Goal: Navigation & Orientation: Find specific page/section

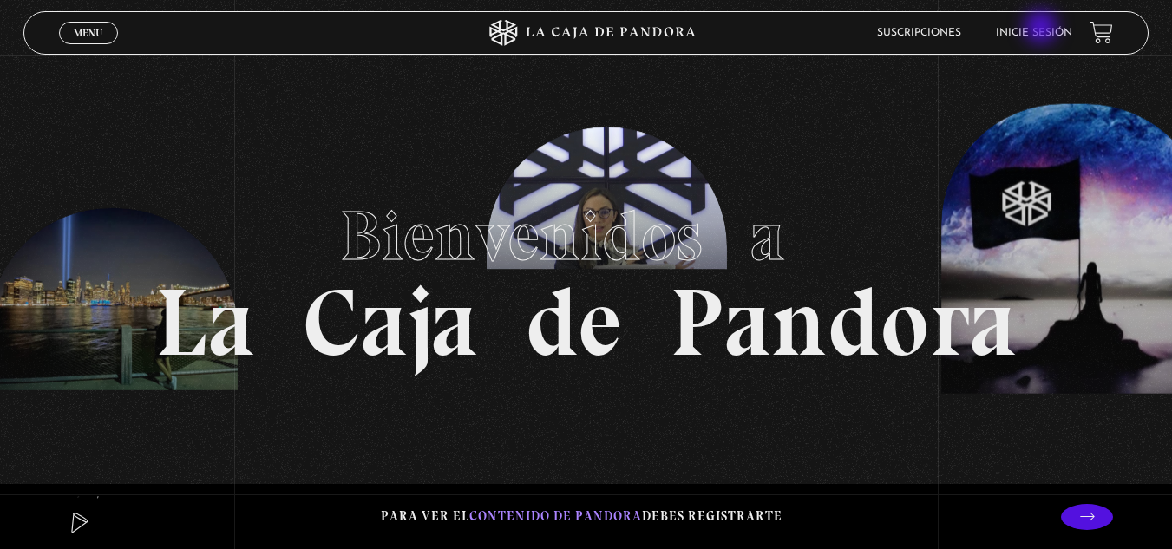
click at [1043, 29] on link "Inicie sesión" at bounding box center [1034, 33] width 76 height 10
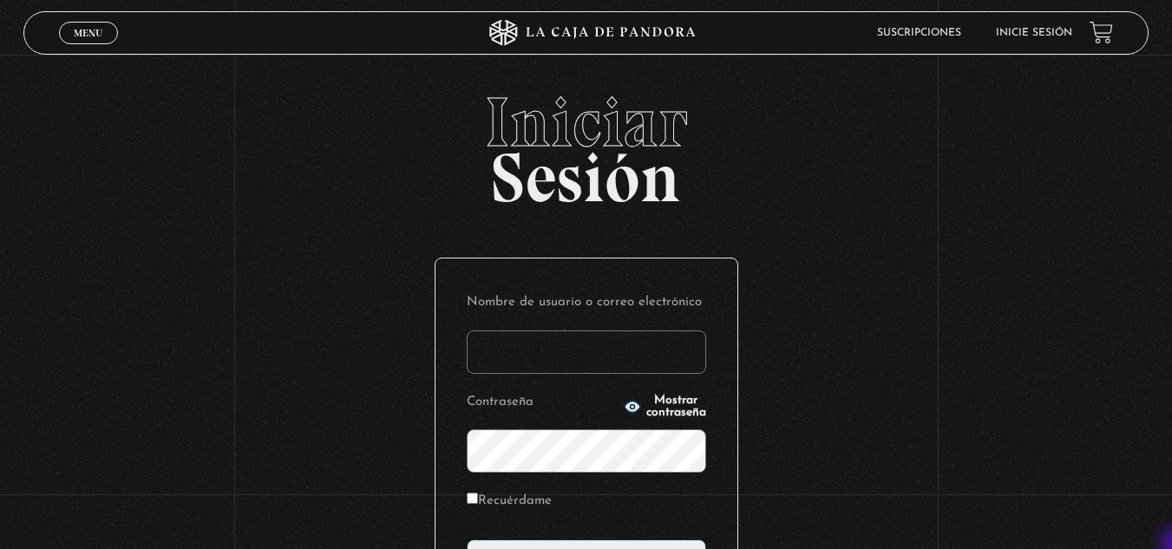
type input "[EMAIL_ADDRESS][DOMAIN_NAME]"
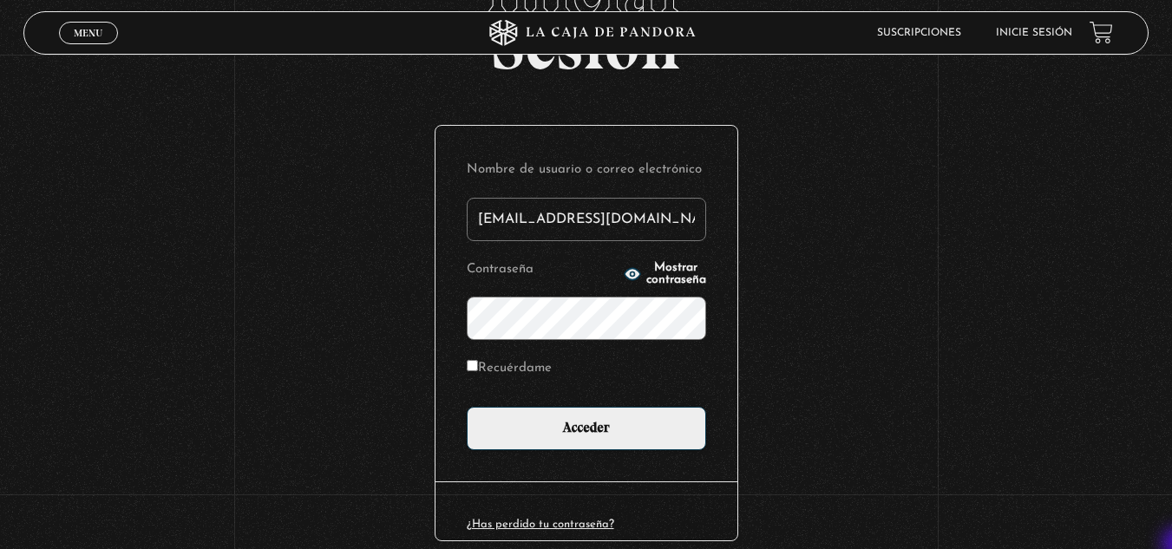
scroll to position [139, 0]
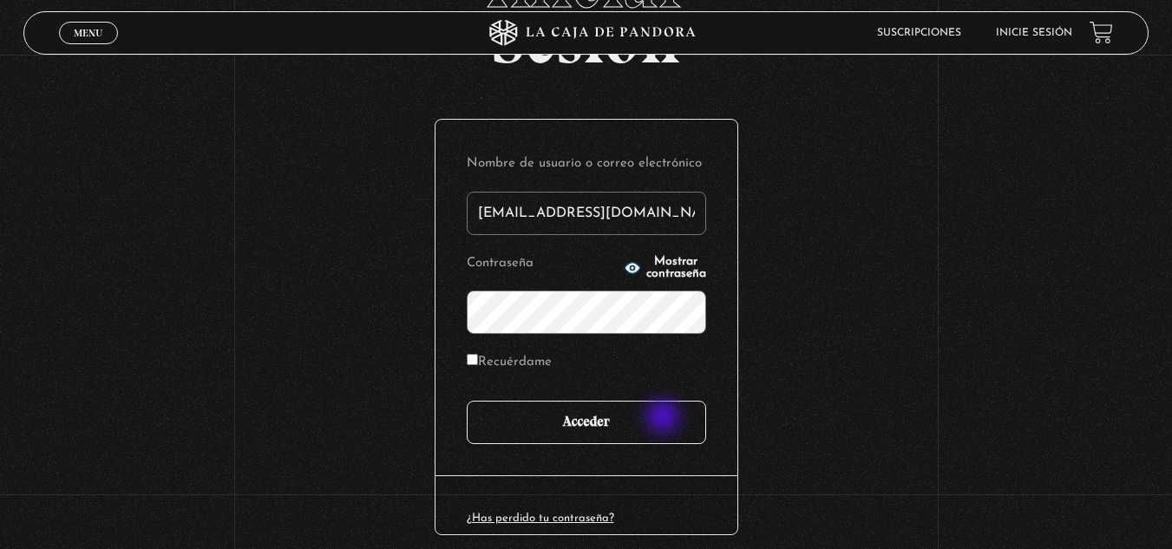
click at [664, 418] on input "Acceder" at bounding box center [586, 422] width 239 height 43
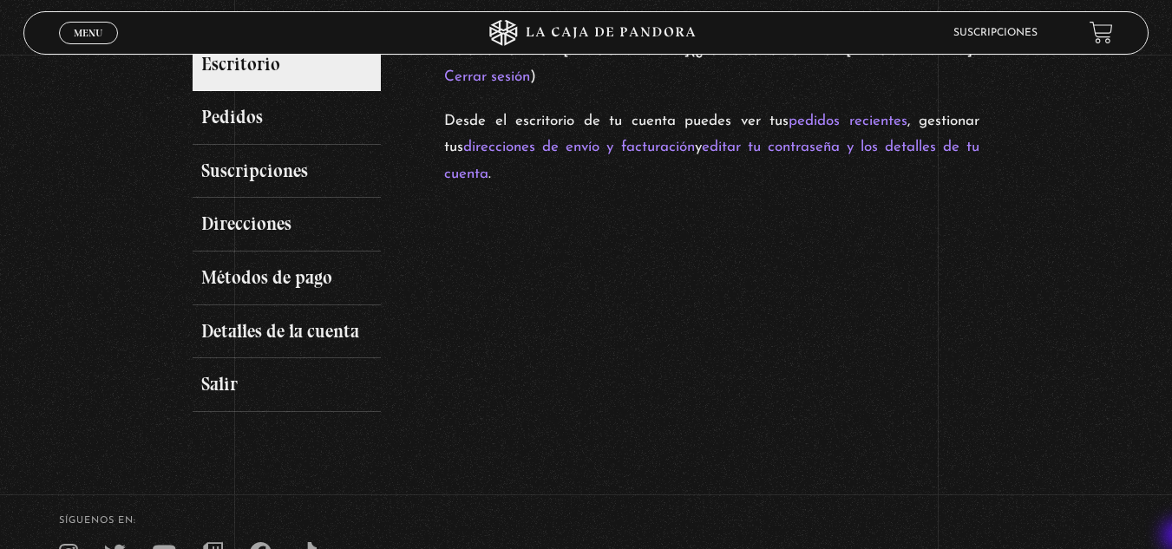
scroll to position [243, 0]
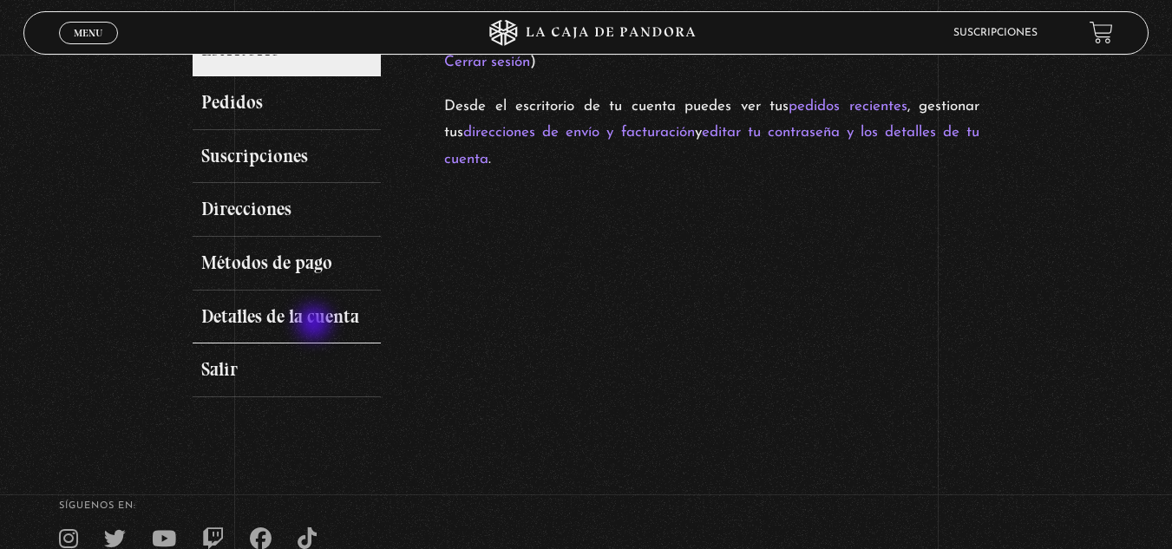
click at [316, 324] on link "Detalles de la cuenta" at bounding box center [287, 318] width 189 height 54
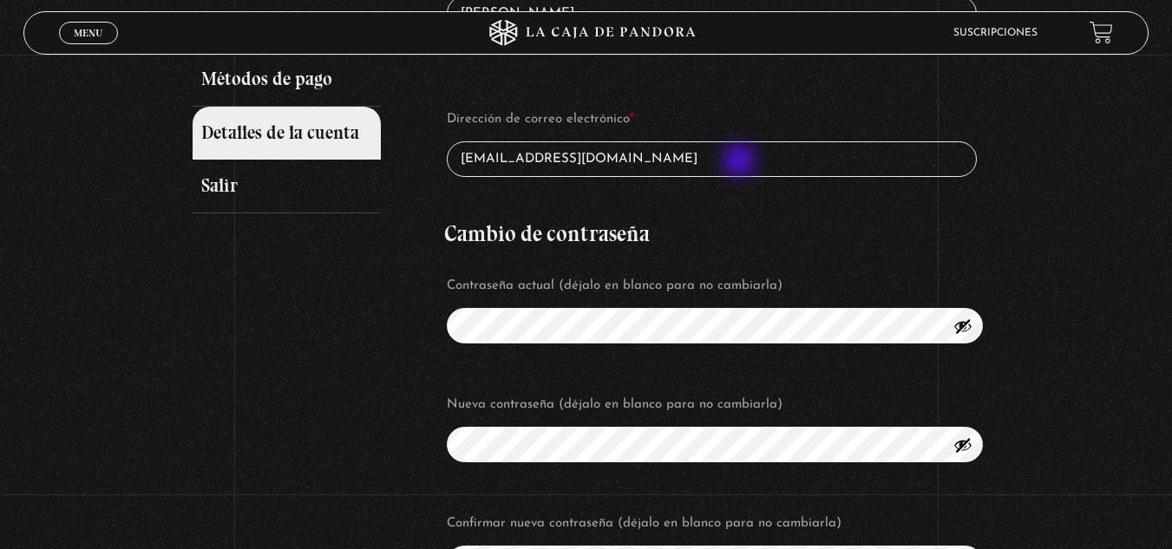
scroll to position [451, 0]
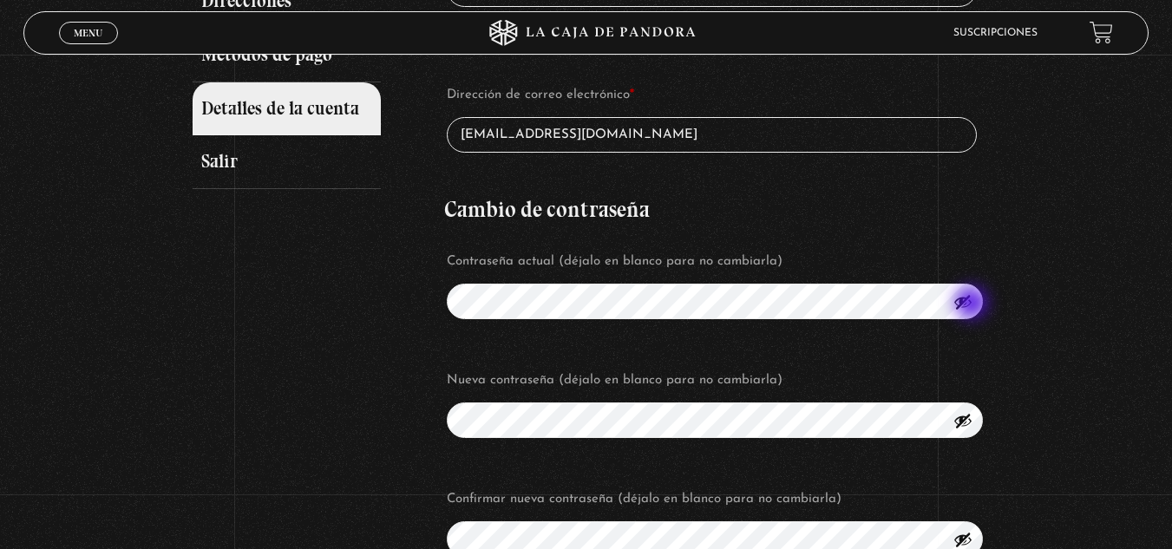
click at [972, 304] on button "Mostrar contraseña" at bounding box center [962, 301] width 19 height 19
click at [1049, 422] on div "Mi cuenta Escritorio Pedidos Suscripciones Direcciones Métodos de pago Detalles…" at bounding box center [586, 160] width 1172 height 1002
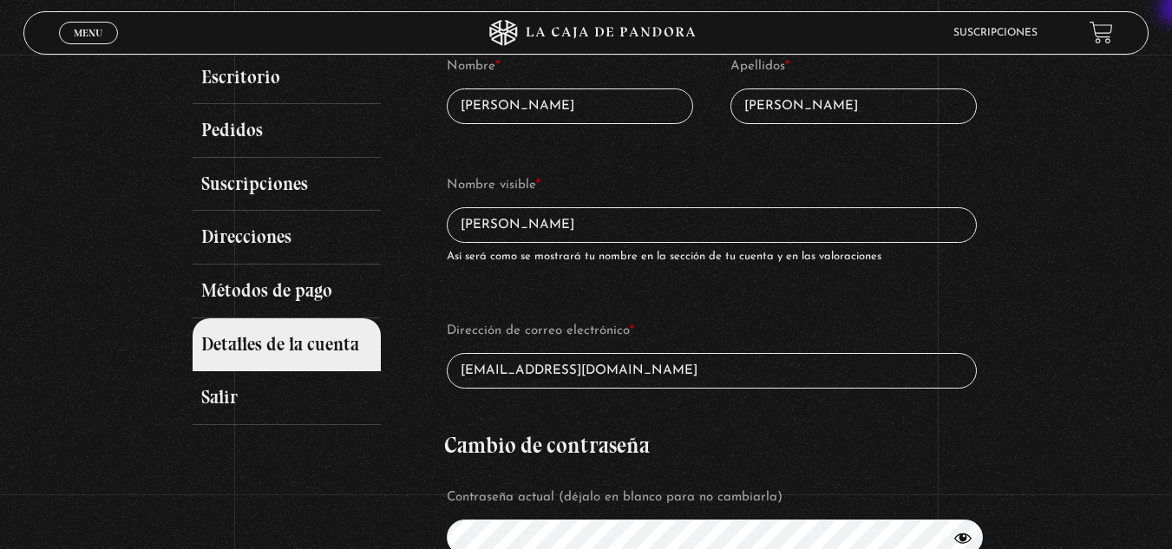
scroll to position [185, 0]
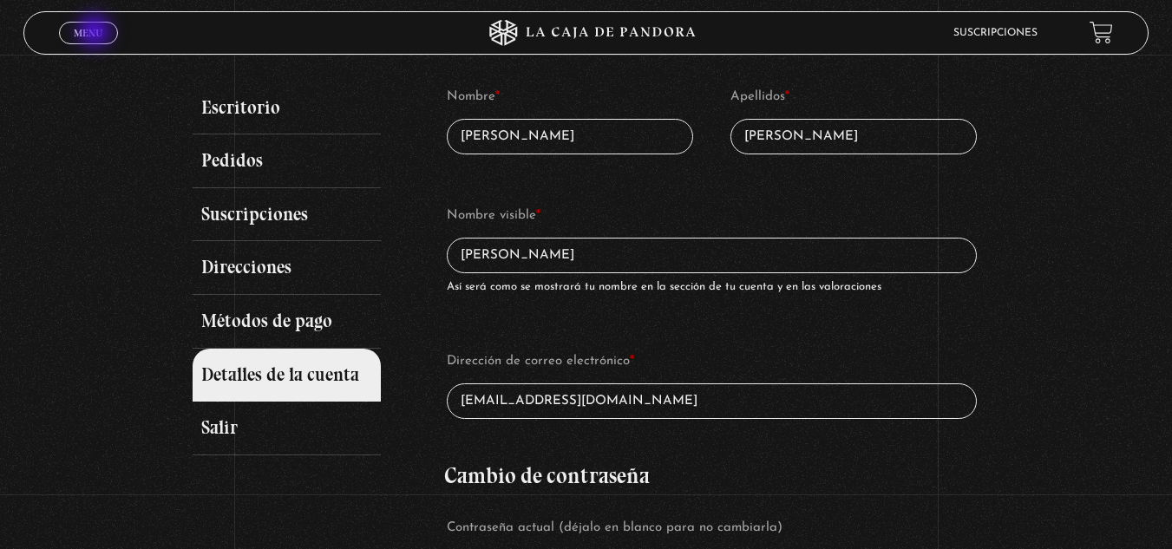
click at [96, 33] on span "Menu" at bounding box center [88, 33] width 29 height 10
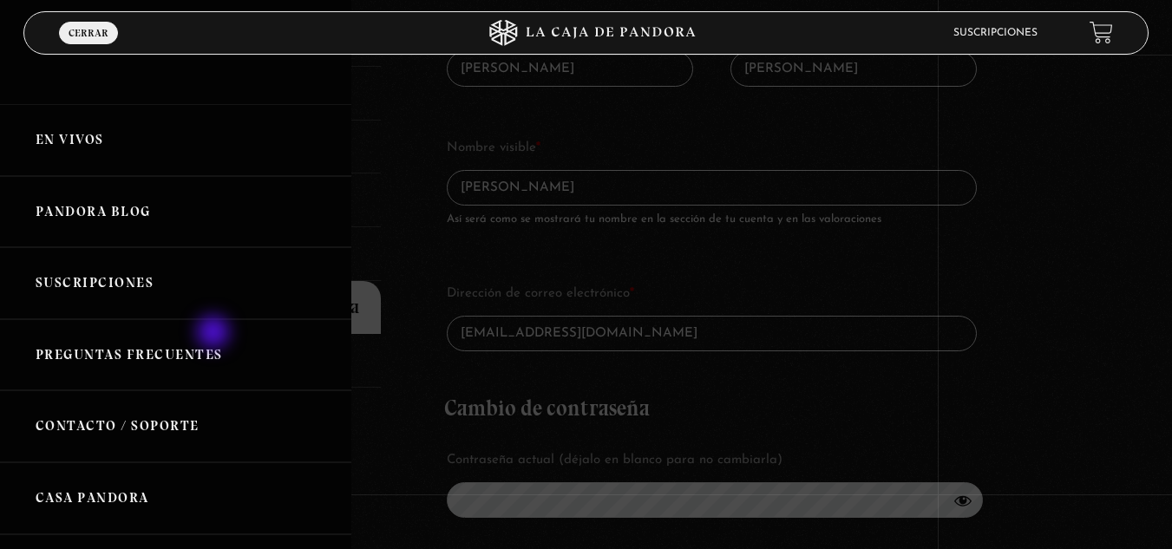
scroll to position [254, 0]
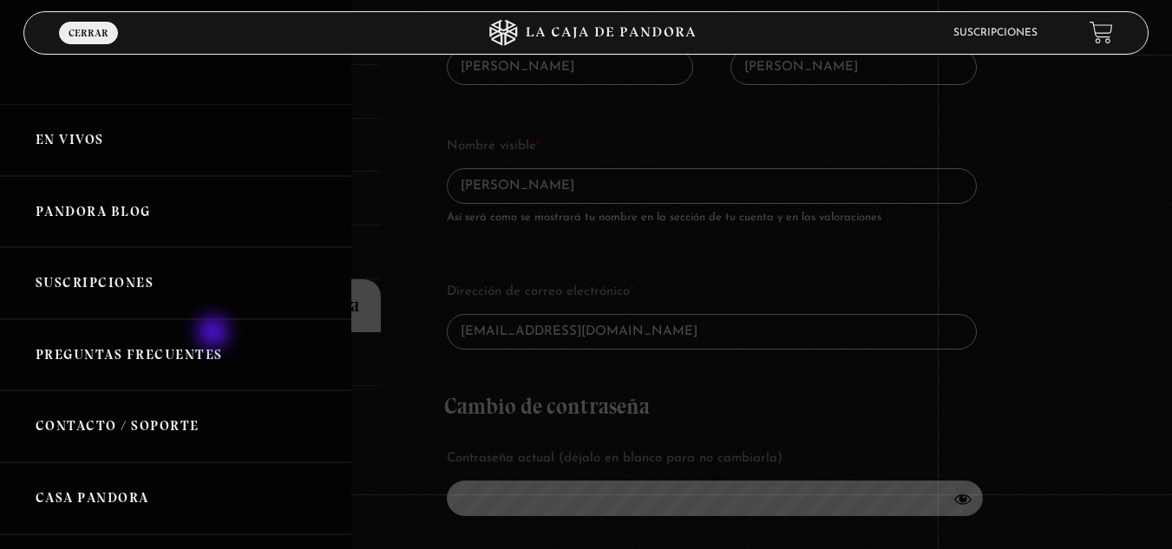
click at [215, 334] on link "Preguntas Frecuentes" at bounding box center [175, 355] width 351 height 72
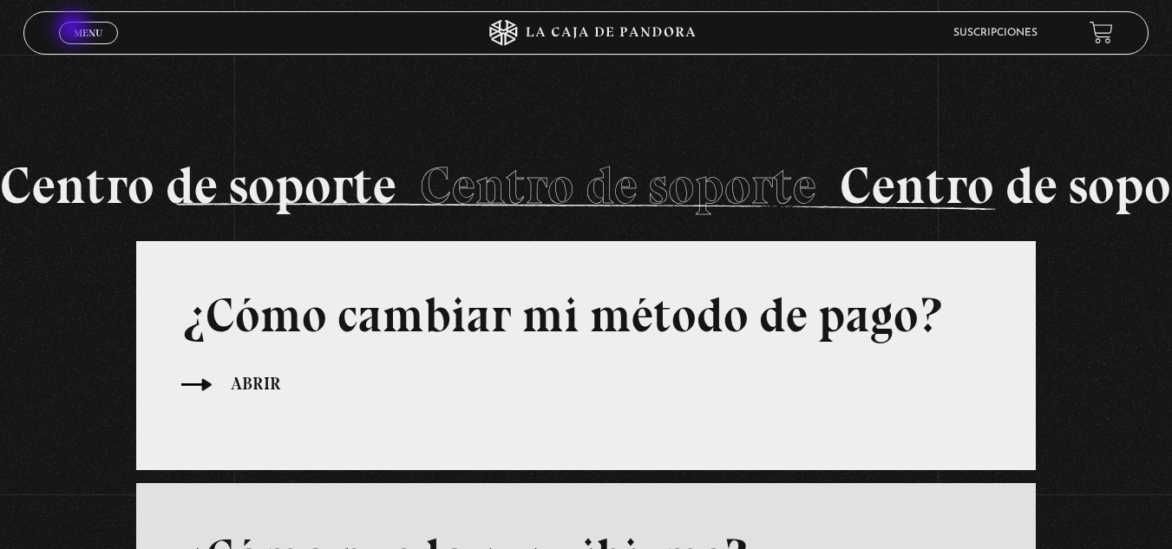
click at [75, 29] on span "Menu" at bounding box center [88, 33] width 29 height 10
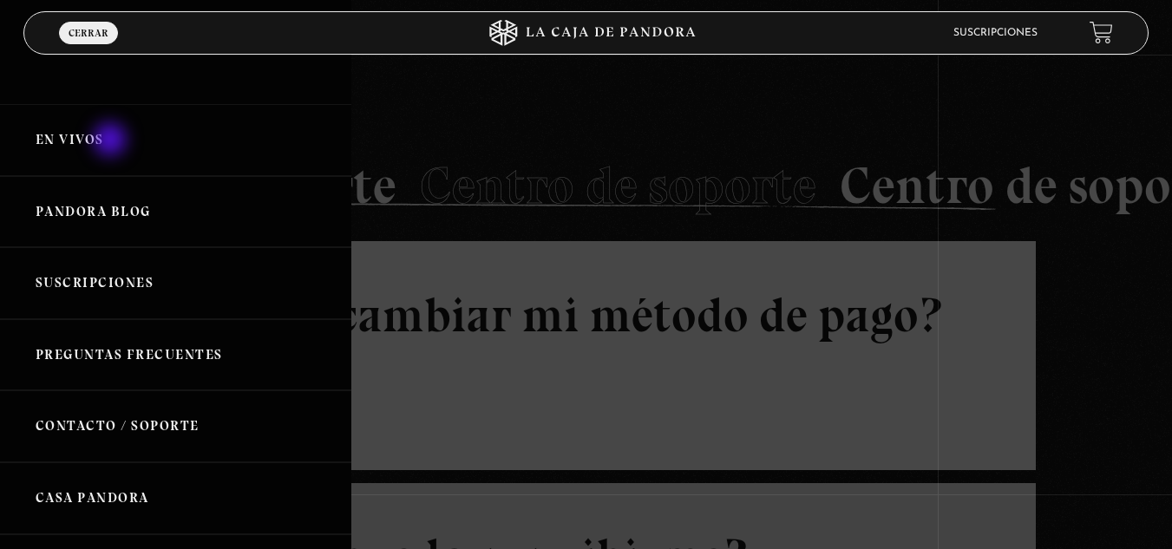
click at [112, 141] on link "En vivos" at bounding box center [175, 140] width 351 height 72
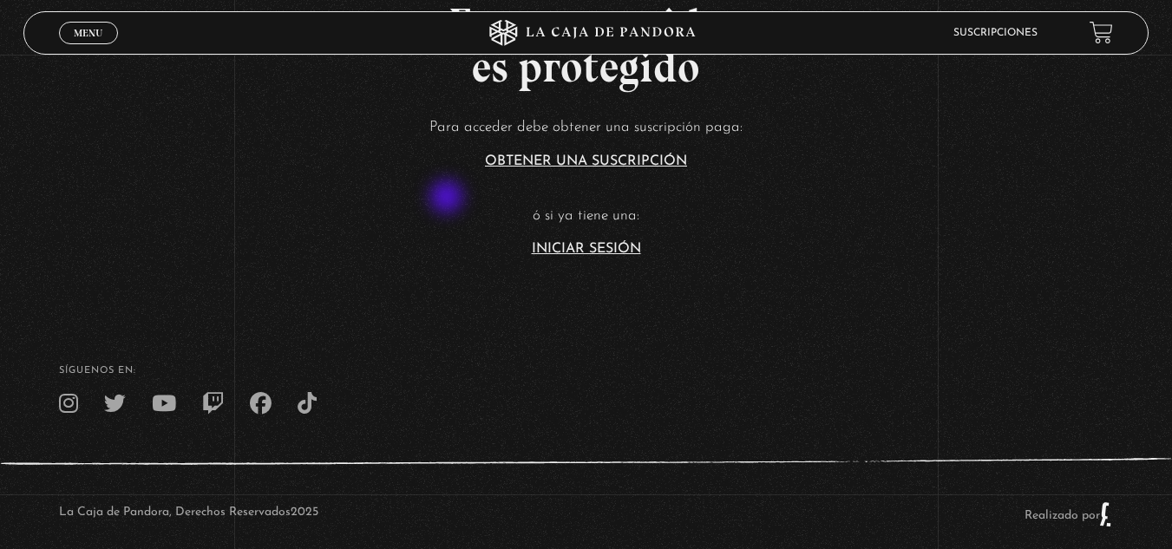
scroll to position [423, 0]
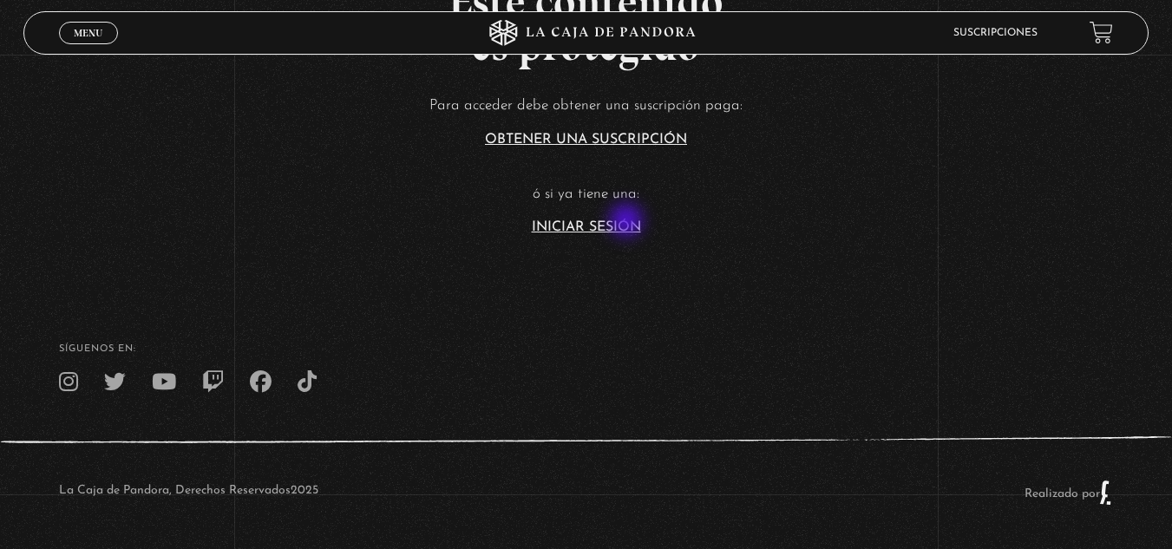
click at [628, 222] on link "Iniciar Sesión" at bounding box center [586, 227] width 109 height 14
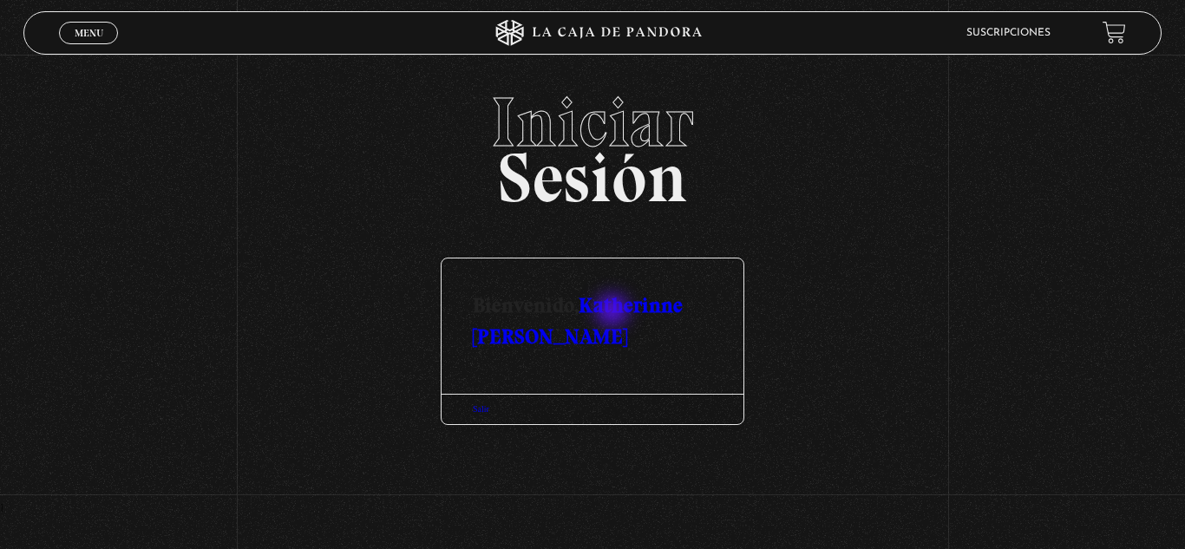
click at [614, 312] on link "Katherinne [PERSON_NAME]" at bounding box center [578, 320] width 210 height 56
